Goal: Task Accomplishment & Management: Complete application form

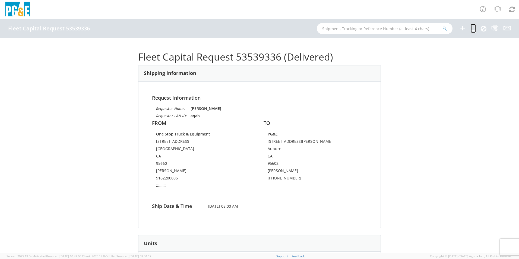
click at [475, 28] on icon at bounding box center [472, 28] width 5 height 7
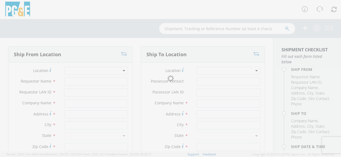
type input "[PERSON_NAME]"
type input "aqab"
type input "One Stop Truck & Equipment"
type input "[STREET_ADDRESS]"
type input "[GEOGRAPHIC_DATA]"
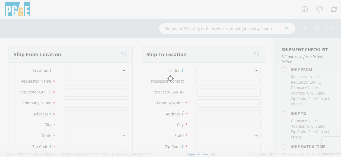
type input "95660"
type input "[PERSON_NAME]"
type input "9162200806"
type textarea ";;;;;;;;;"
type input "PG&E"
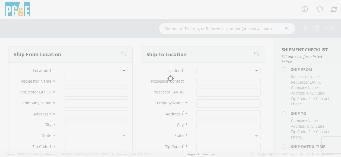
type input "[STREET_ADDRESS][PERSON_NAME]"
type input "Auburn"
type input "95602"
type input "[PERSON_NAME]"
type input "[PHONE_NUMBER]"
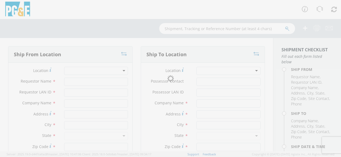
type input "[DATE]"
type input "8:00 AM"
type input "PICKUP; 1/2T 4x4"
type input "0"
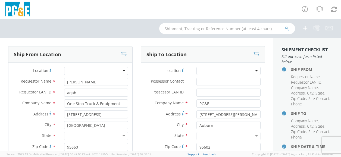
select select "2041093"
select select "B43323"
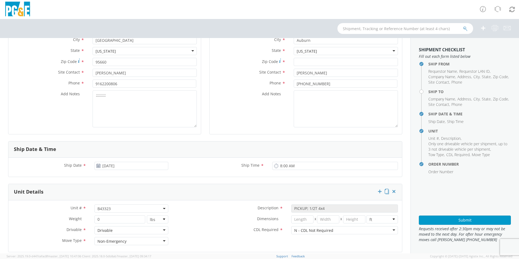
scroll to position [136, 0]
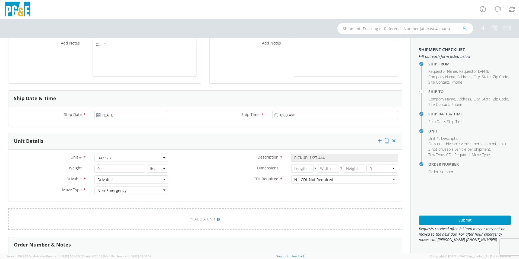
click at [123, 156] on span "B43323" at bounding box center [131, 157] width 68 height 5
click at [122, 167] on input "search" at bounding box center [131, 167] width 70 height 8
type input "b43326"
type input "7000"
select select "B43326"
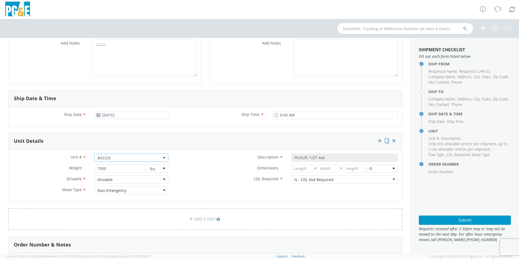
scroll to position [109, 0]
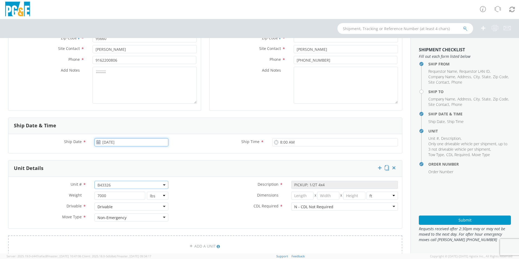
click at [150, 143] on input "[DATE]" at bounding box center [131, 142] width 74 height 8
click at [160, 151] on span at bounding box center [161, 152] width 4 height 4
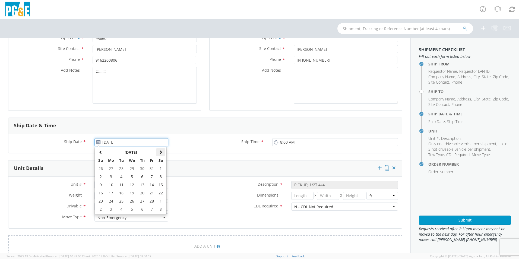
click at [160, 151] on span at bounding box center [161, 152] width 4 height 4
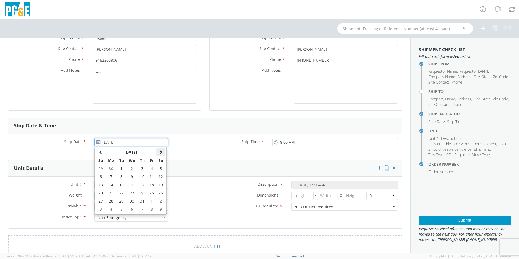
click at [159, 151] on span at bounding box center [161, 152] width 4 height 4
click at [99, 150] on span at bounding box center [101, 152] width 4 height 4
click at [112, 190] on td "22" at bounding box center [110, 193] width 11 height 8
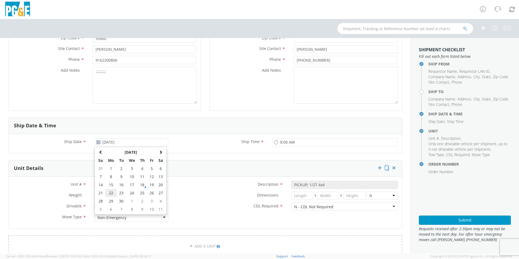
type input "[DATE]"
click at [195, 151] on div "Ship Date * [DATE] Ship Time * 8:00 AM" at bounding box center [204, 143] width 393 height 19
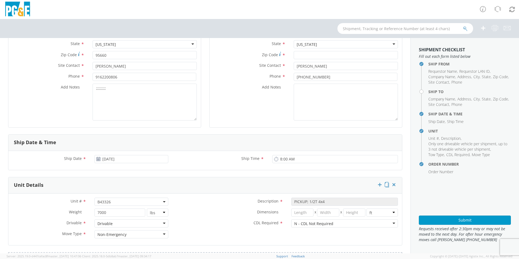
scroll to position [54, 0]
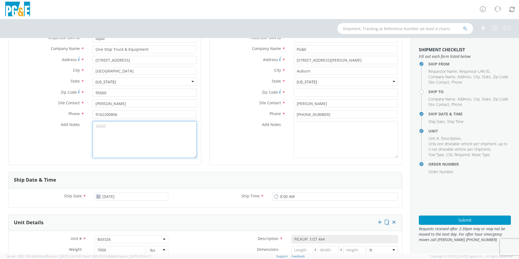
drag, startPoint x: 149, startPoint y: 135, endPoint x: 51, endPoint y: 134, distance: 97.7
click at [51, 134] on div "Add Notes * ;;;;;;;;;" at bounding box center [104, 139] width 192 height 37
type textarea "ready for immediate pickup"
click at [206, 116] on div "Ship To Location Location * (OBSOLETE) [GEOGRAPHIC_DATA] SC - GC TRAILER (OBSOL…" at bounding box center [305, 82] width 201 height 180
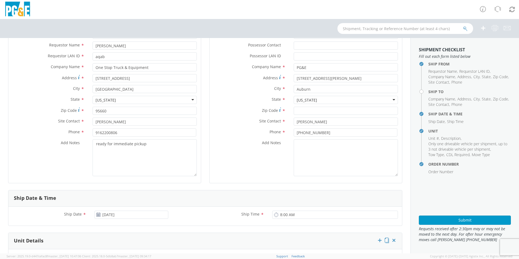
scroll to position [0, 0]
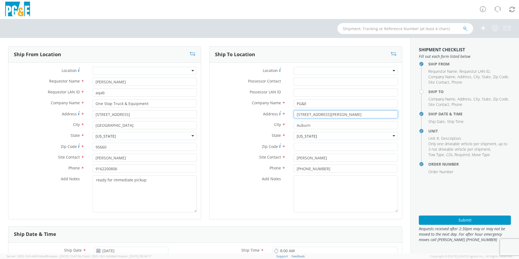
drag, startPoint x: 335, startPoint y: 117, endPoint x: 285, endPoint y: 118, distance: 50.0
click at [285, 118] on div "Address * [STREET_ADDRESS][PERSON_NAME]" at bounding box center [305, 115] width 192 height 11
click at [314, 148] on input "Zip Code *" at bounding box center [346, 147] width 104 height 8
type input "95602"
click at [235, 135] on label "State *" at bounding box center [249, 135] width 80 height 7
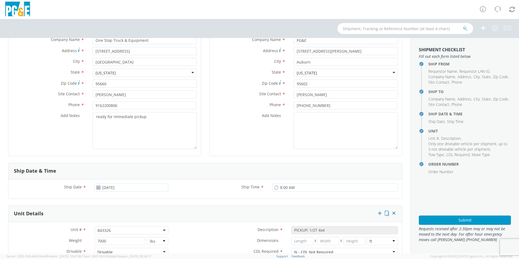
scroll to position [136, 0]
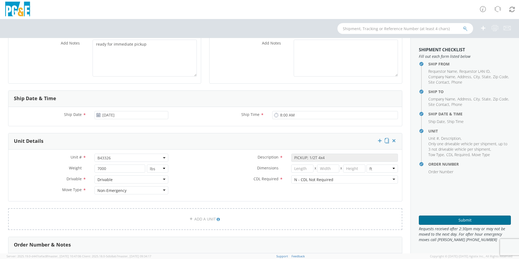
click at [436, 224] on button "Submit" at bounding box center [465, 219] width 92 height 9
